Goal: Transaction & Acquisition: Purchase product/service

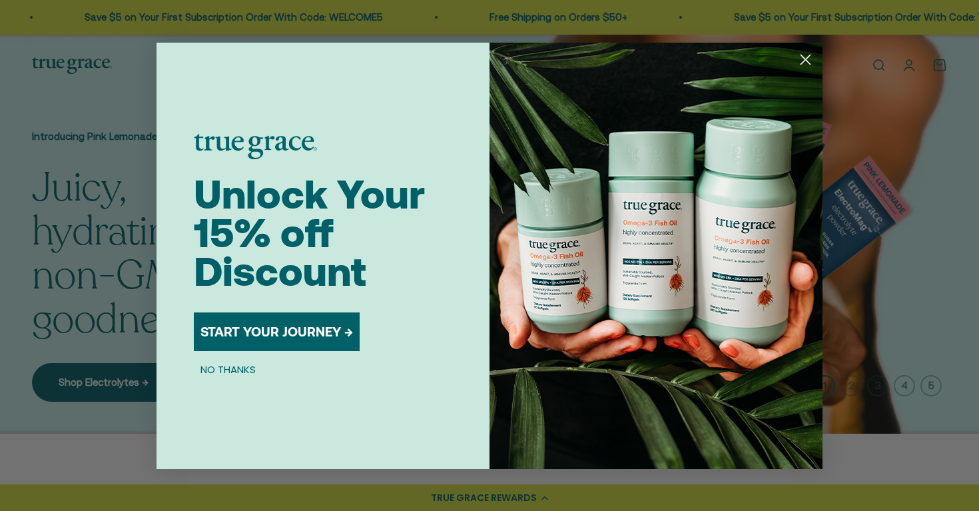
click at [808, 62] on icon "Close dialog" at bounding box center [805, 59] width 9 height 9
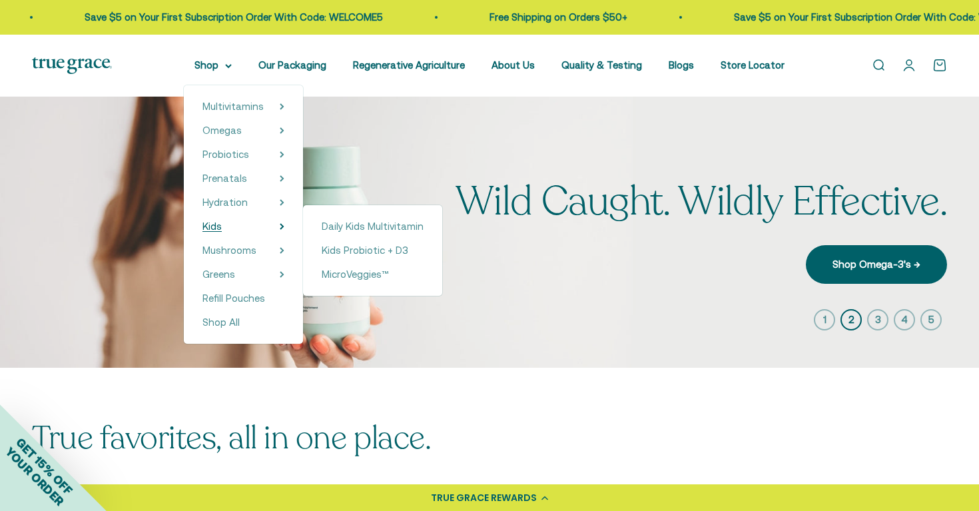
click at [207, 226] on summary "Kids" at bounding box center [243, 226] width 82 height 16
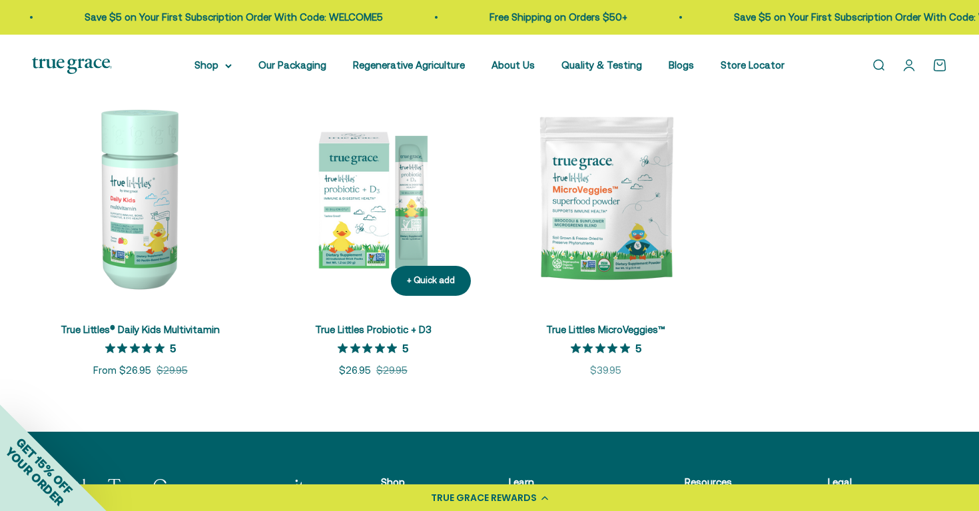
click at [364, 201] on img at bounding box center [373, 198] width 217 height 217
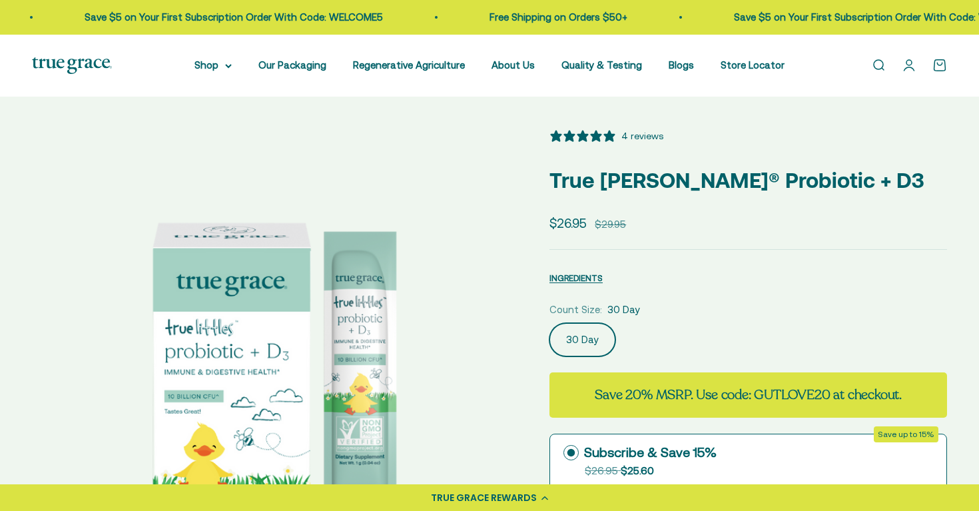
select select "3"
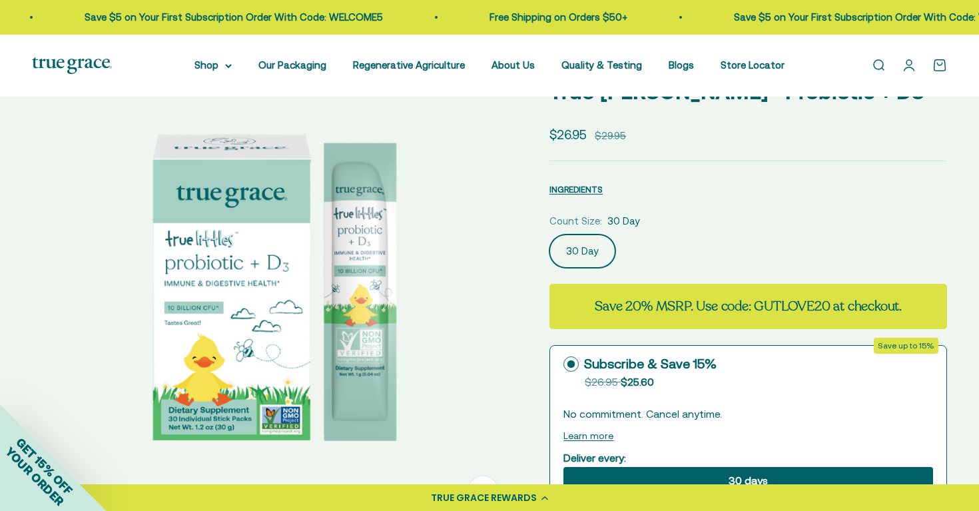
scroll to position [89, 0]
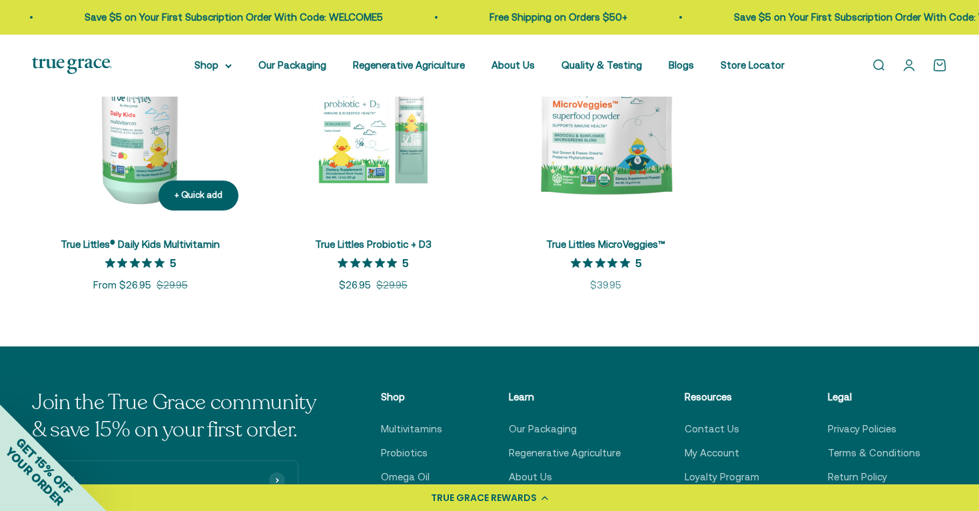
scroll to position [342, 0]
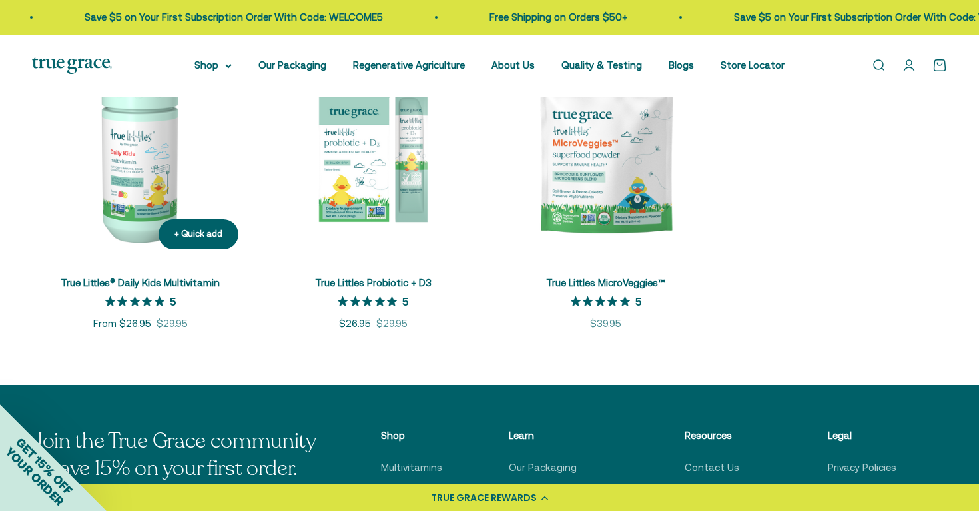
click at [151, 184] on img at bounding box center [140, 151] width 217 height 217
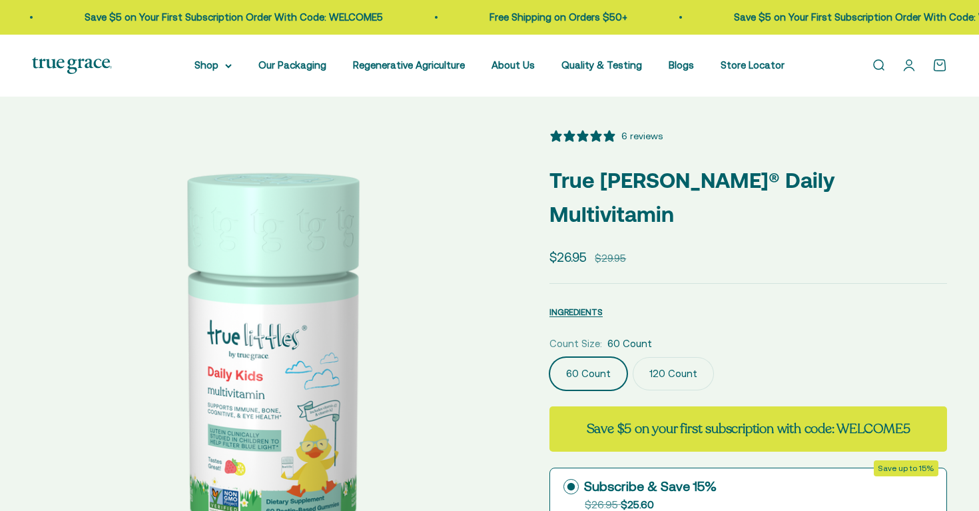
select select "3"
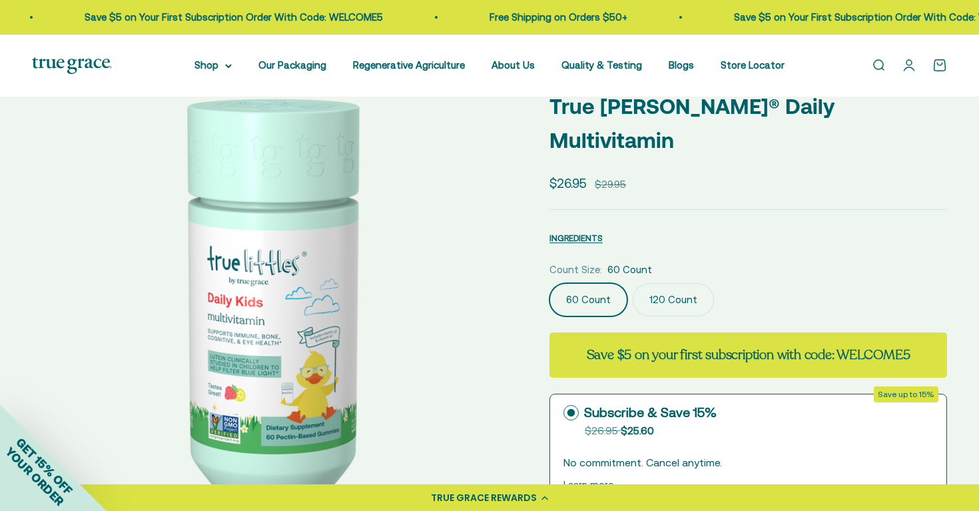
scroll to position [73, 0]
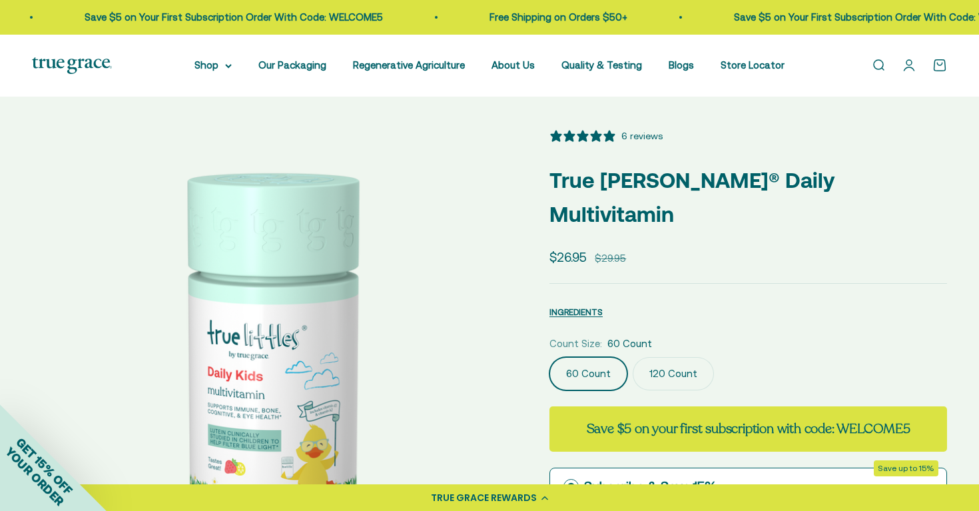
select select "3"
